Goal: Obtain resource: Obtain resource

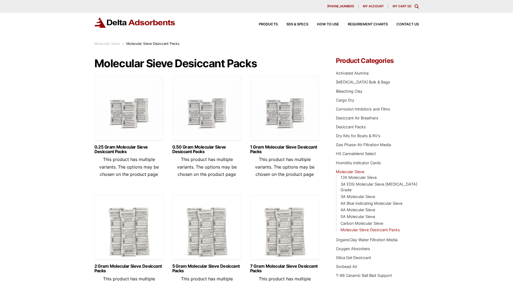
click at [134, 119] on img at bounding box center [128, 110] width 69 height 68
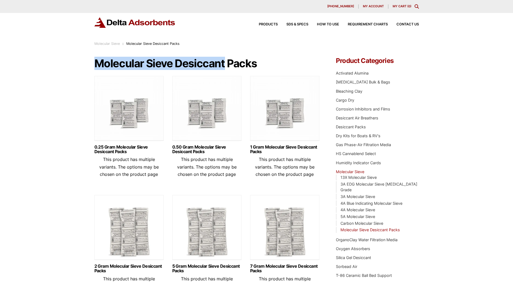
drag, startPoint x: 95, startPoint y: 64, endPoint x: 224, endPoint y: 64, distance: 129.5
click at [224, 64] on h1 "Molecular Sieve Desiccant Packs" at bounding box center [206, 64] width 225 height 12
copy h1 "Molecular Sieve Desiccant"
click at [99, 59] on h1 "Molecular Sieve Desiccant Packs" at bounding box center [206, 64] width 225 height 12
drag, startPoint x: 95, startPoint y: 62, endPoint x: 226, endPoint y: 64, distance: 131.7
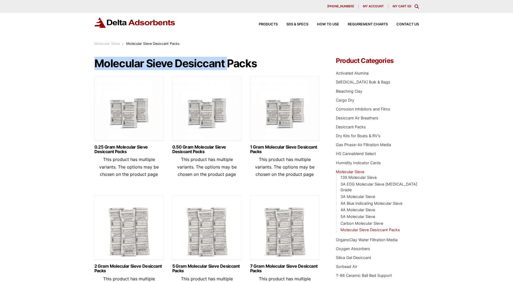
click at [226, 64] on h1 "Molecular Sieve Desiccant Packs" at bounding box center [206, 64] width 225 height 12
copy h1 "Molecular Sieve Desiccant"
click at [188, 59] on h1 "Molecular Sieve Desiccant Packs" at bounding box center [206, 64] width 225 height 12
drag, startPoint x: 188, startPoint y: 59, endPoint x: 190, endPoint y: 62, distance: 3.4
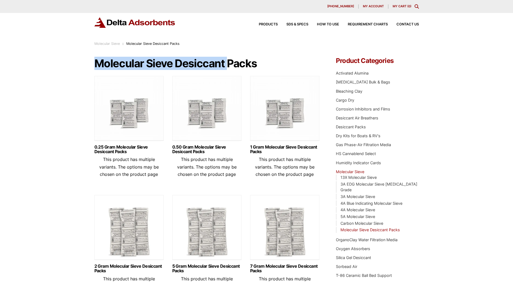
click at [190, 62] on h1 "Molecular Sieve Desiccant Packs" at bounding box center [206, 64] width 225 height 12
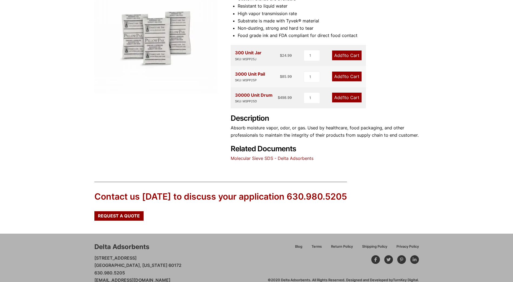
scroll to position [120, 0]
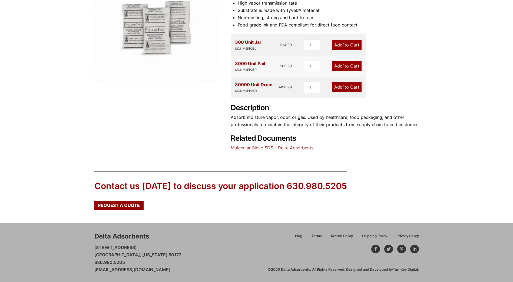
click at [264, 147] on link "Molecular Sieve SDS - Delta Adsorbents" at bounding box center [272, 147] width 83 height 5
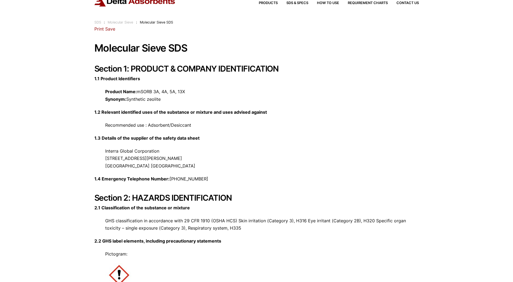
scroll to position [135, 0]
